Goal: Check status: Check status

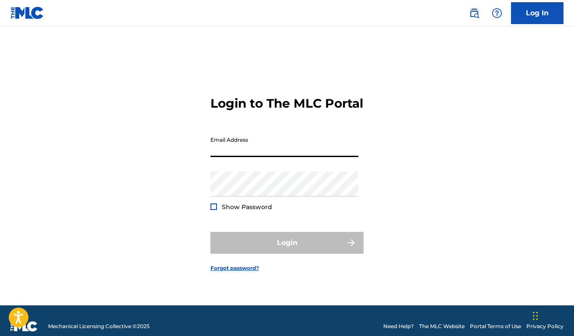
type input "[EMAIL_ADDRESS][DOMAIN_NAME]"
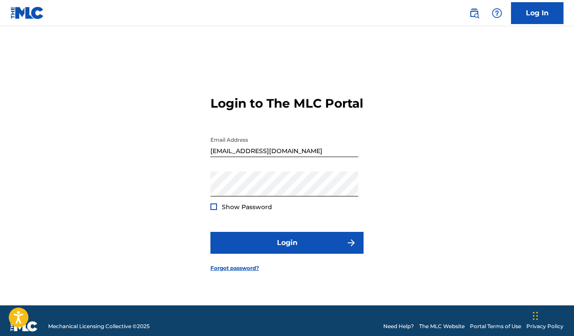
click at [292, 261] on form "Login to The MLC Portal Email Address [EMAIL_ADDRESS][DOMAIN_NAME] Password Sho…" at bounding box center [286, 176] width 153 height 257
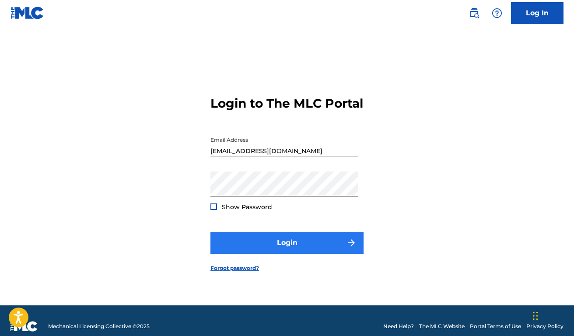
click at [292, 246] on button "Login" at bounding box center [286, 243] width 153 height 22
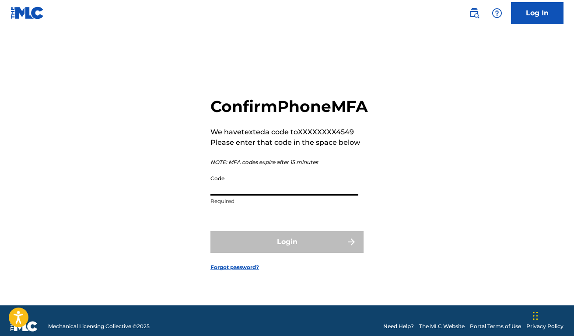
click at [257, 195] on input "Code" at bounding box center [284, 183] width 148 height 25
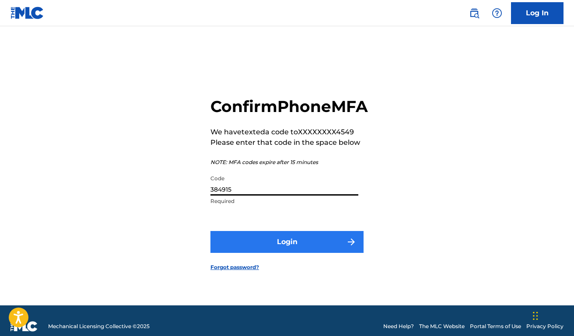
type input "384915"
click at [278, 248] on button "Login" at bounding box center [286, 242] width 153 height 22
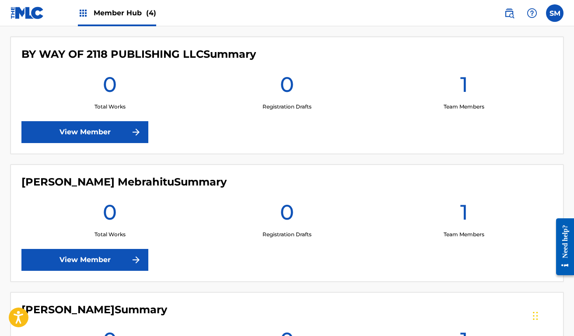
scroll to position [216, 0]
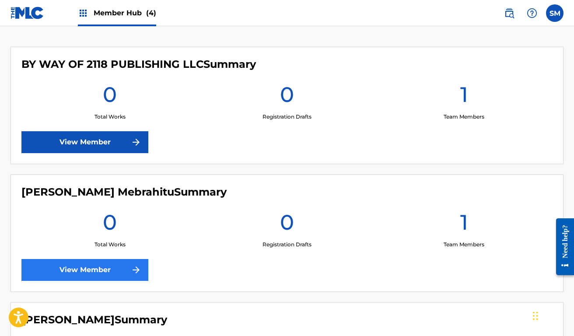
click at [125, 272] on link "View Member" at bounding box center [84, 270] width 127 height 22
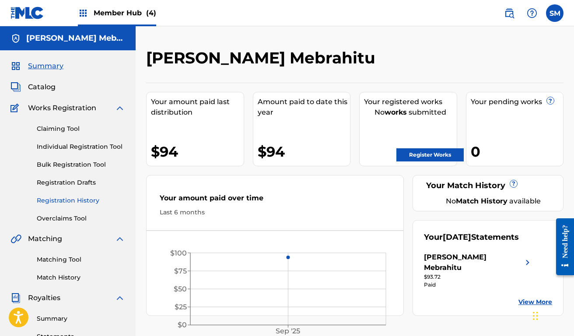
click at [75, 201] on link "Registration History" at bounding box center [81, 200] width 88 height 9
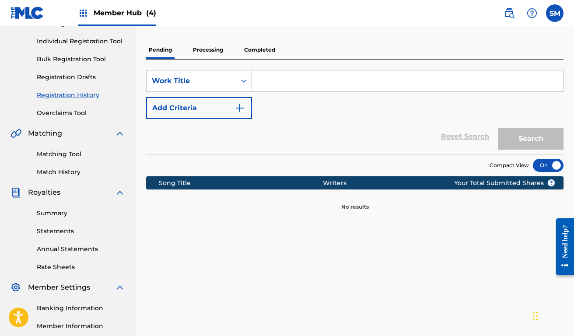
scroll to position [107, 0]
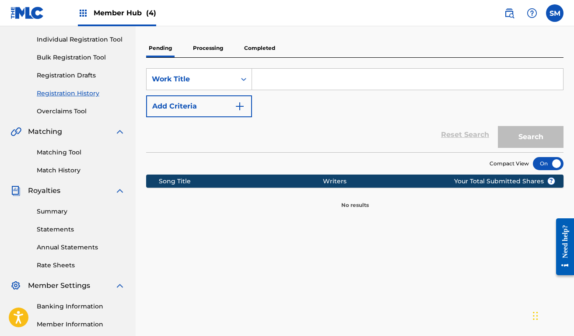
click at [262, 52] on p "Completed" at bounding box center [259, 48] width 36 height 18
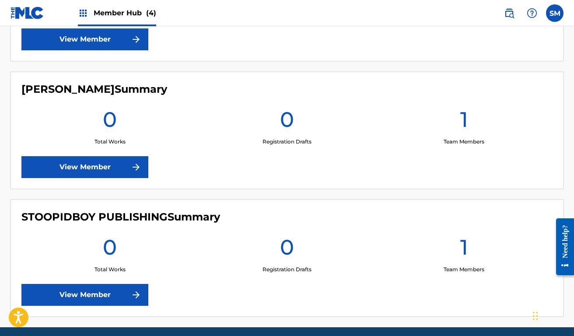
scroll to position [446, 0]
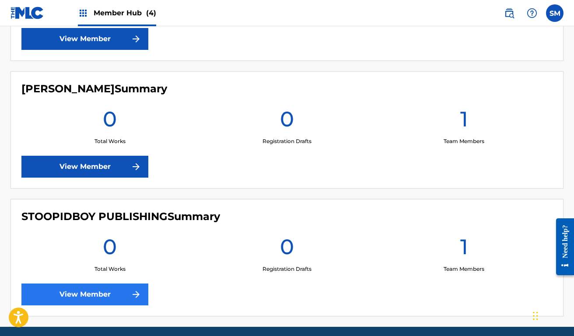
click at [118, 296] on link "View Member" at bounding box center [84, 294] width 127 height 22
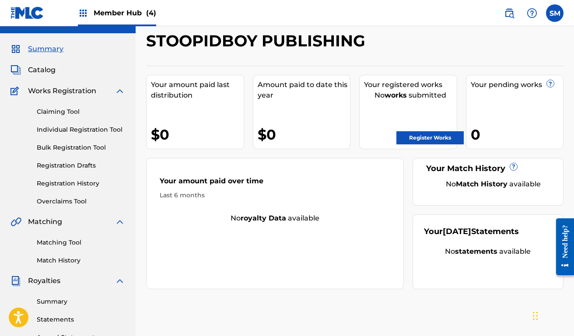
scroll to position [21, 0]
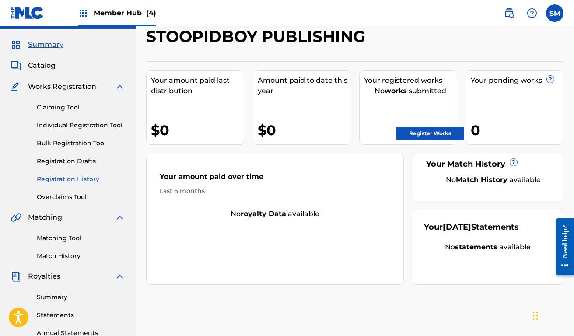
click at [94, 181] on link "Registration History" at bounding box center [81, 178] width 88 height 9
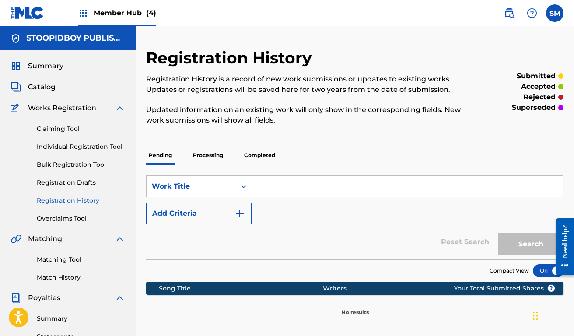
click at [213, 156] on p "Processing" at bounding box center [207, 155] width 35 height 18
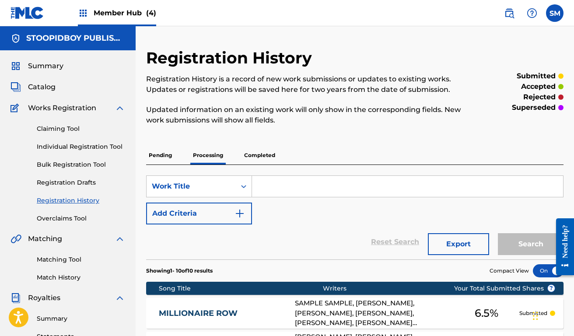
click at [253, 154] on p "Completed" at bounding box center [259, 155] width 36 height 18
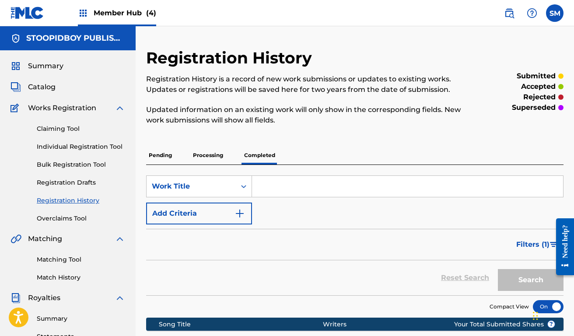
click at [204, 160] on p "Processing" at bounding box center [207, 155] width 35 height 18
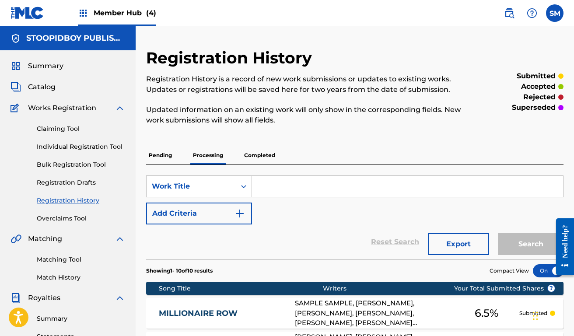
click at [104, 14] on span "Member Hub (4)" at bounding box center [125, 13] width 63 height 10
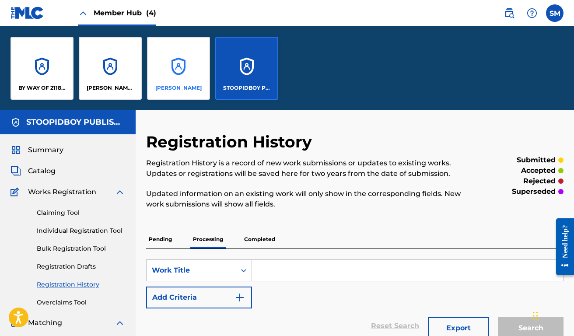
click at [171, 88] on p "[PERSON_NAME]" at bounding box center [178, 88] width 46 height 8
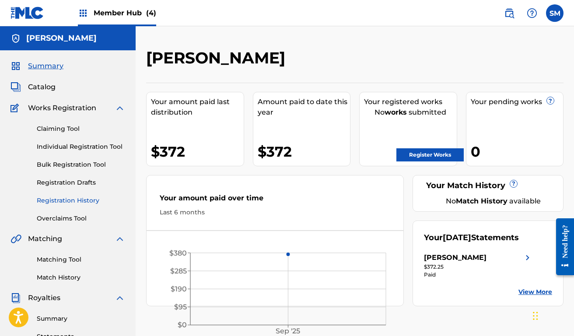
click at [66, 202] on link "Registration History" at bounding box center [81, 200] width 88 height 9
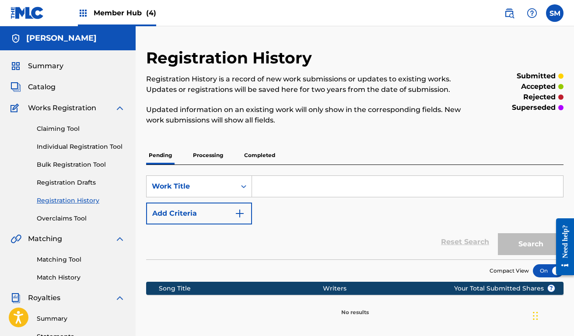
click at [253, 155] on p "Completed" at bounding box center [259, 155] width 36 height 18
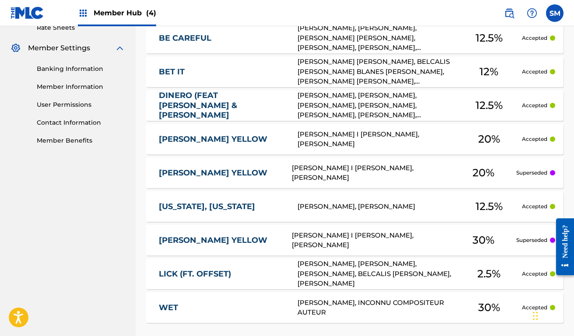
scroll to position [345, 0]
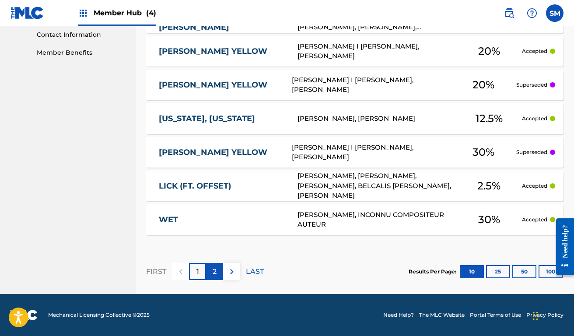
click at [214, 267] on p "2" at bounding box center [215, 271] width 4 height 10
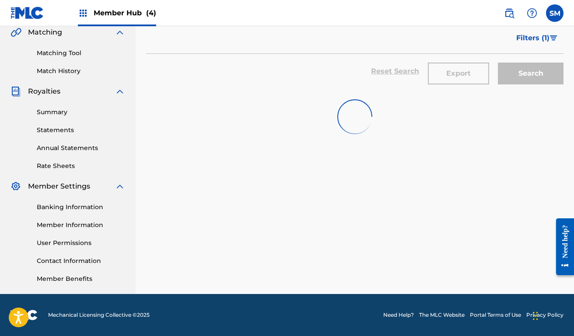
scroll to position [206, 0]
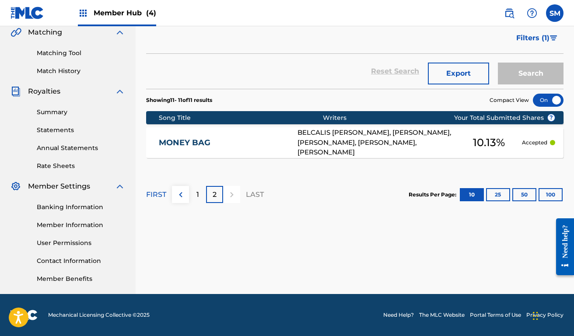
click at [276, 147] on link "MONEY BAG" at bounding box center [222, 143] width 127 height 10
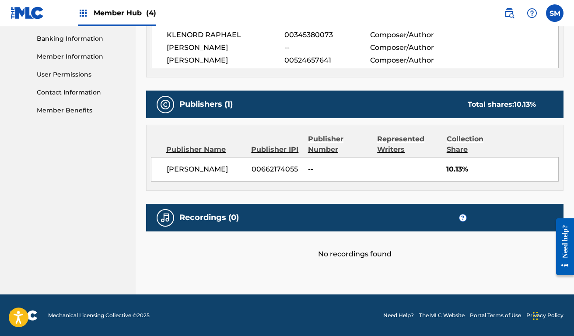
scroll to position [374, 0]
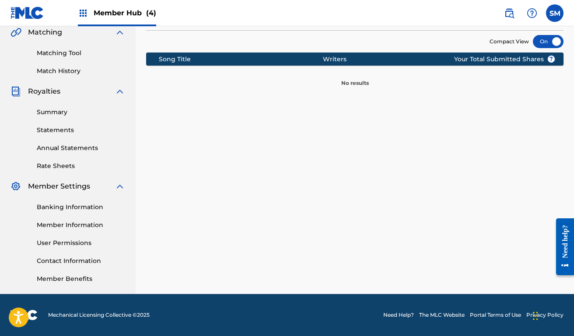
scroll to position [206, 0]
